Goal: Find specific page/section: Locate a particular part of the current website

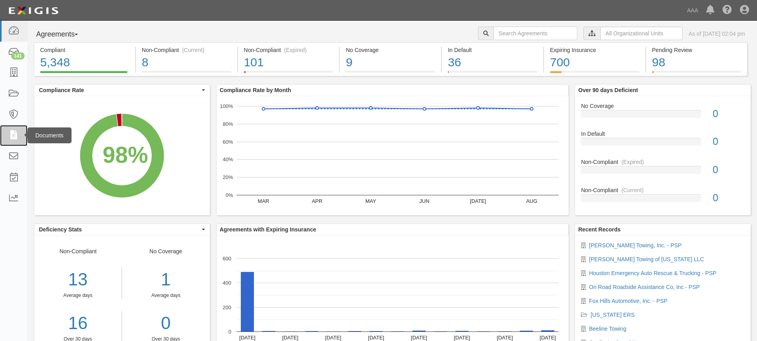
click at [13, 136] on icon at bounding box center [13, 135] width 11 height 9
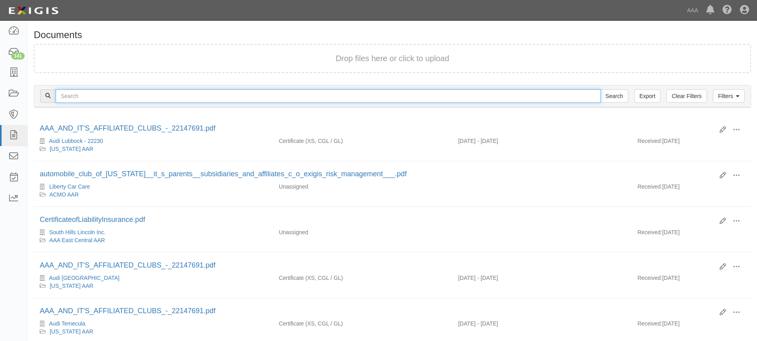
click at [88, 95] on input "text" at bounding box center [328, 96] width 545 height 14
type input "crescenta valley tow"
click at [600, 89] on input "Search" at bounding box center [614, 96] width 28 height 14
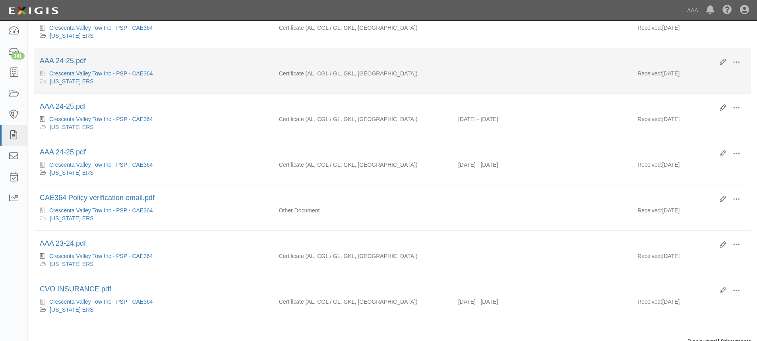
scroll to position [175, 0]
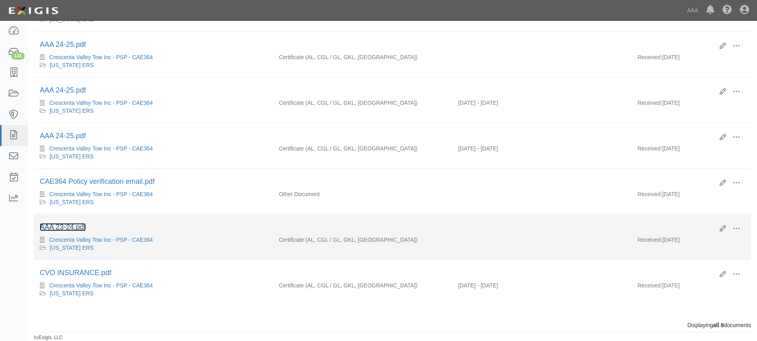
click at [83, 229] on link "AAA 23-24.pdf" at bounding box center [63, 227] width 46 height 8
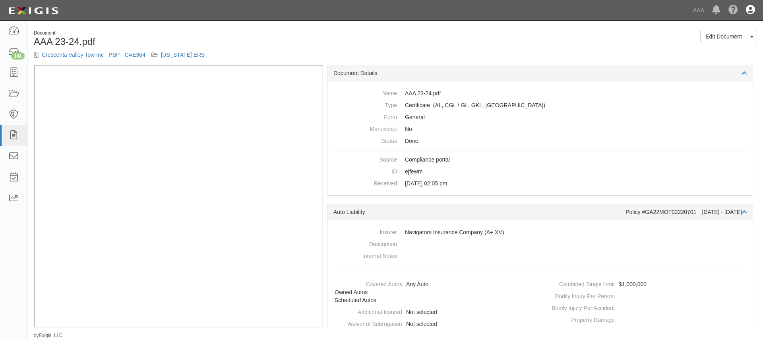
drag, startPoint x: 749, startPoint y: 9, endPoint x: 747, endPoint y: 18, distance: 9.7
click at [749, 9] on icon at bounding box center [750, 11] width 9 height 10
click at [713, 48] on link "Sign Out" at bounding box center [727, 47] width 63 height 16
